Goal: Information Seeking & Learning: Learn about a topic

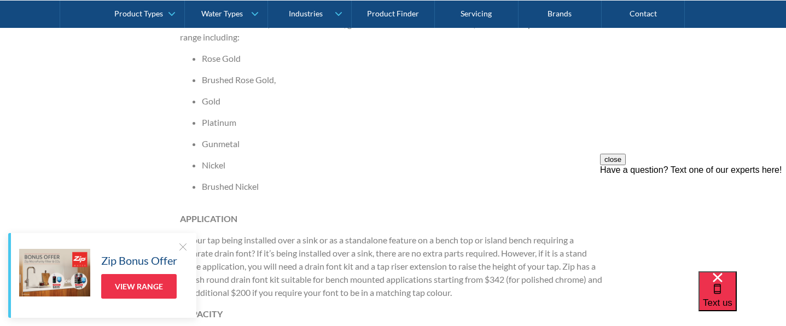
scroll to position [912, 0]
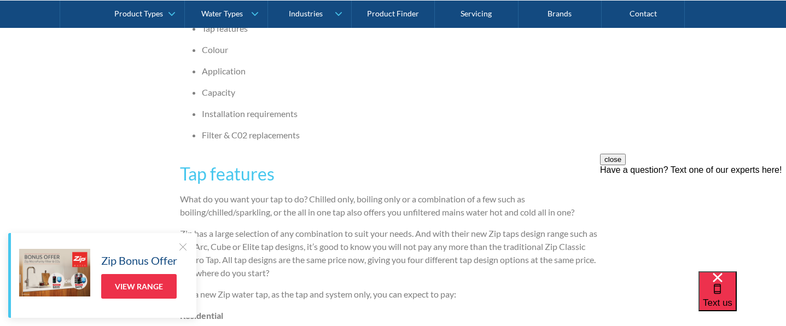
click at [529, 145] on ul "Tap features Colour Application Capacity Installation requirements Filter & C02…" at bounding box center [393, 86] width 427 height 128
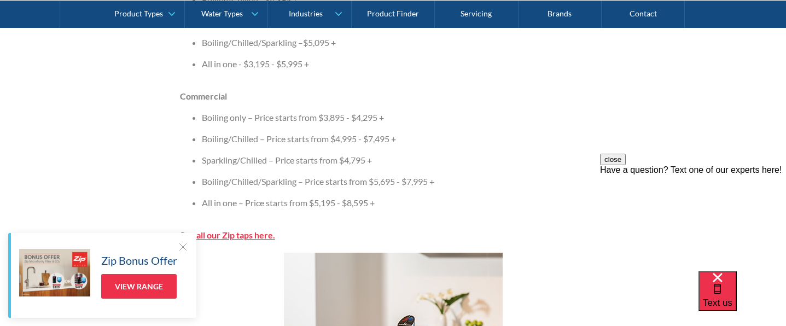
scroll to position [1277, 0]
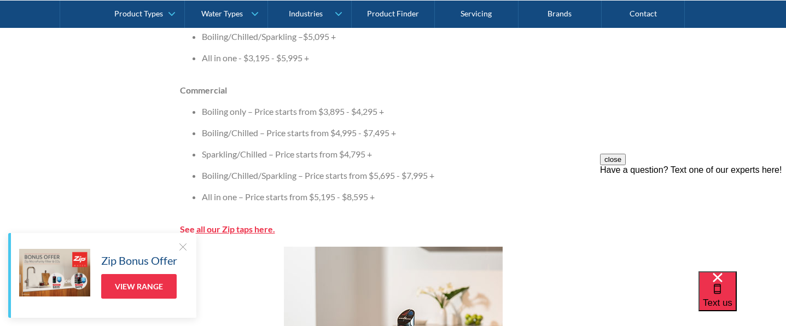
click at [281, 200] on li "All in one – Price starts from $5,195 - $8,595 +" at bounding box center [404, 196] width 405 height 13
click at [276, 173] on li "Boiling/Chilled/Sparkling – Price starts from $5,695 - $7,995 +" at bounding box center [404, 175] width 405 height 13
click at [279, 149] on li "Sparkling/Chilled – Price starts from $4,795 +" at bounding box center [404, 154] width 405 height 13
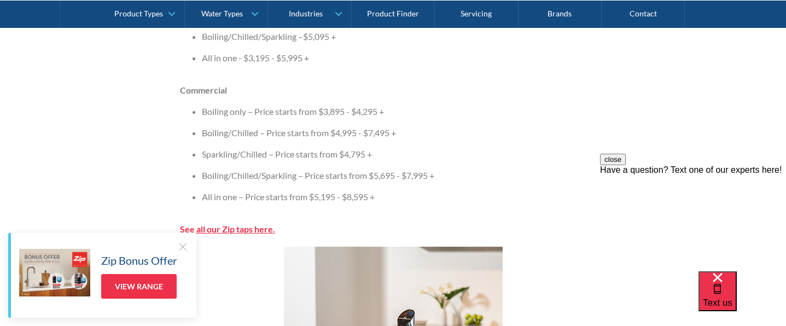
click at [388, 130] on li "Boiling/Chilled – Price starts from $4,995 - $7,495 +" at bounding box center [404, 132] width 405 height 13
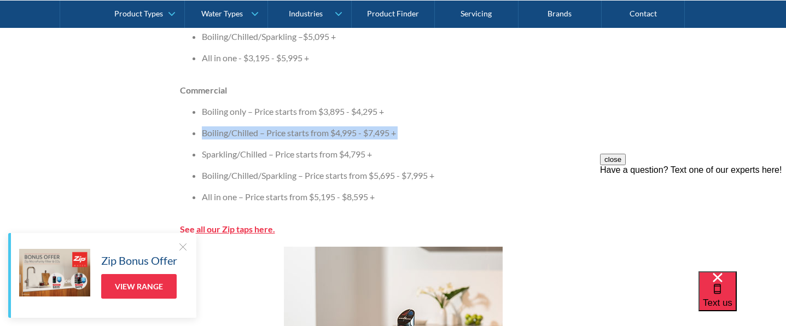
click at [388, 130] on li "Boiling/Chilled – Price starts from $4,995 - $7,495 +" at bounding box center [404, 132] width 405 height 13
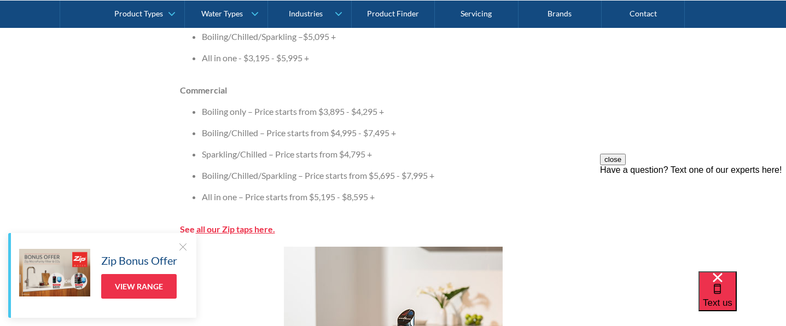
click at [376, 154] on li "Sparkling/Chilled – Price starts from $4,795 +" at bounding box center [404, 154] width 405 height 13
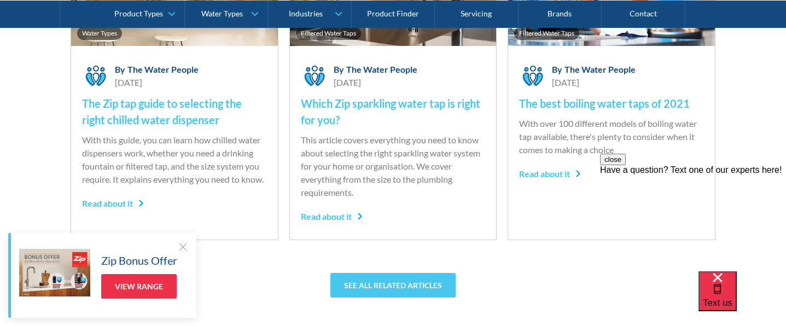
scroll to position [3102, 0]
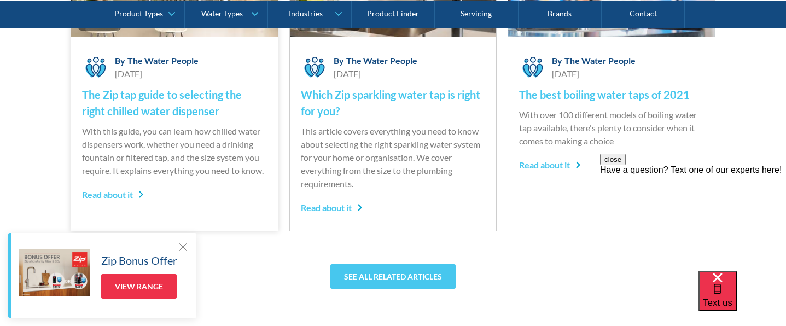
click at [163, 106] on h4 "The Zip tap guide to selecting the right chilled water dispenser" at bounding box center [174, 102] width 185 height 33
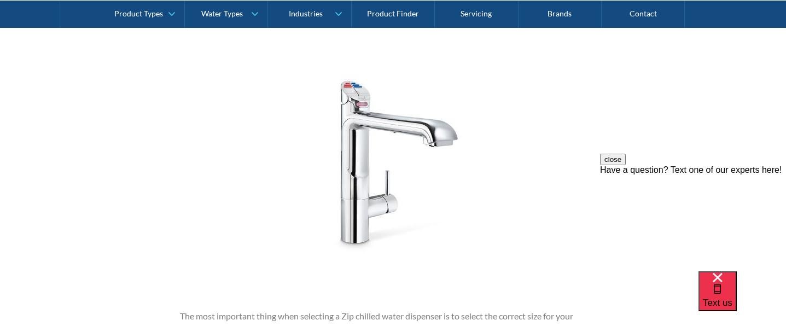
scroll to position [2189, 0]
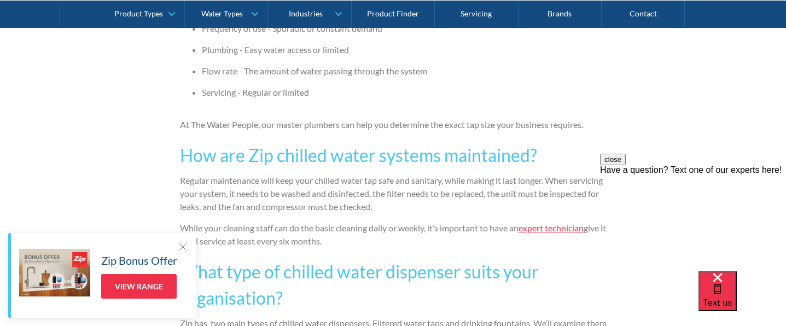
click at [250, 222] on p "While your cleaning staff can do the basic cleaning daily or weekly, it’s impor…" at bounding box center [393, 235] width 427 height 26
